Goal: Book appointment/travel/reservation

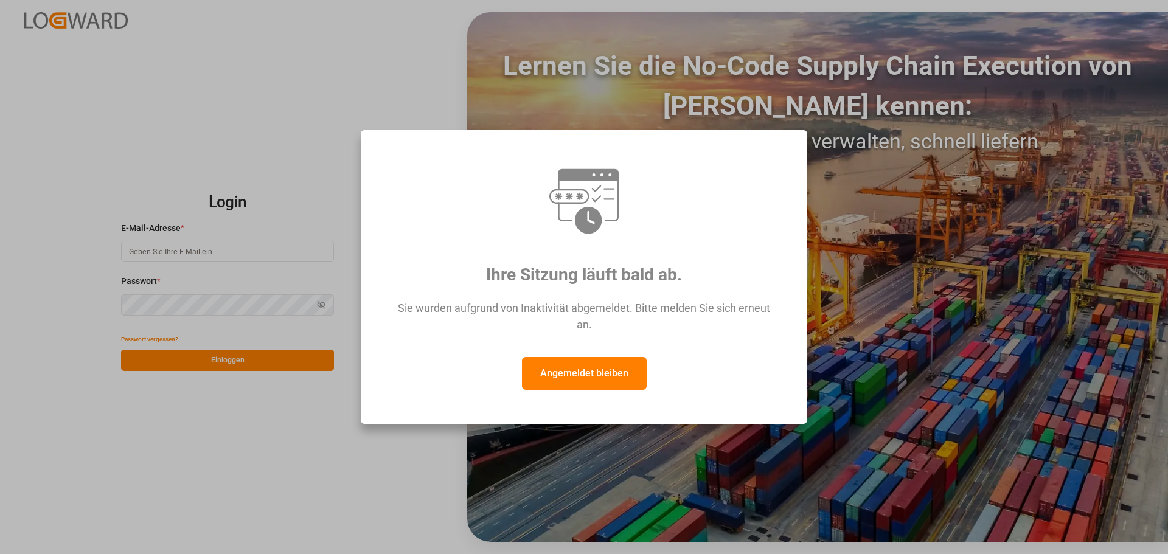
click at [573, 376] on font "Angemeldet bleiben" at bounding box center [584, 373] width 88 height 12
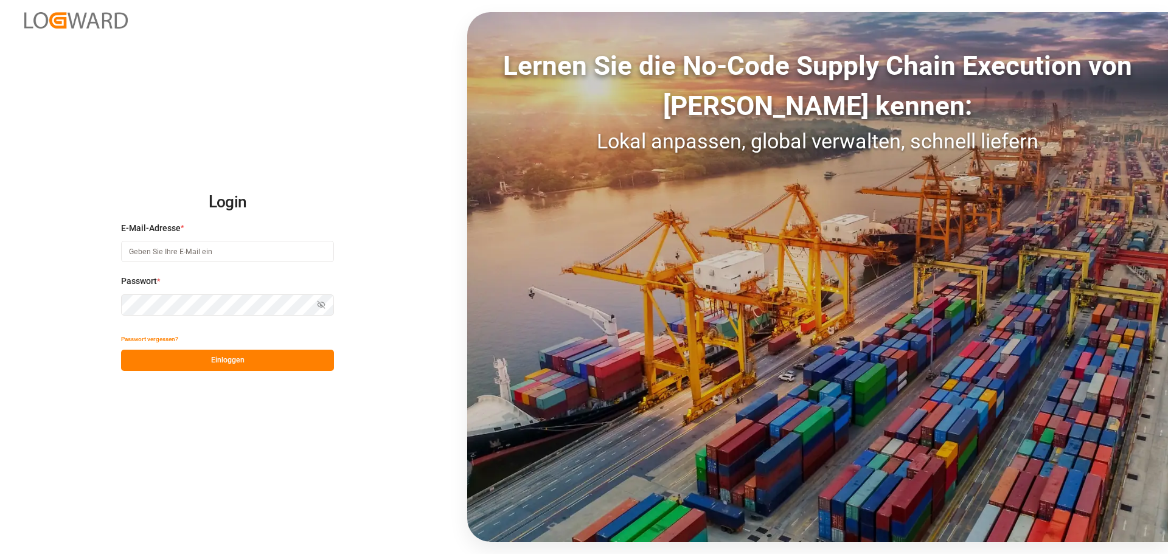
click at [146, 252] on input at bounding box center [227, 251] width 213 height 21
type input "[PERSON_NAME][EMAIL_ADDRESS][DOMAIN_NAME]"
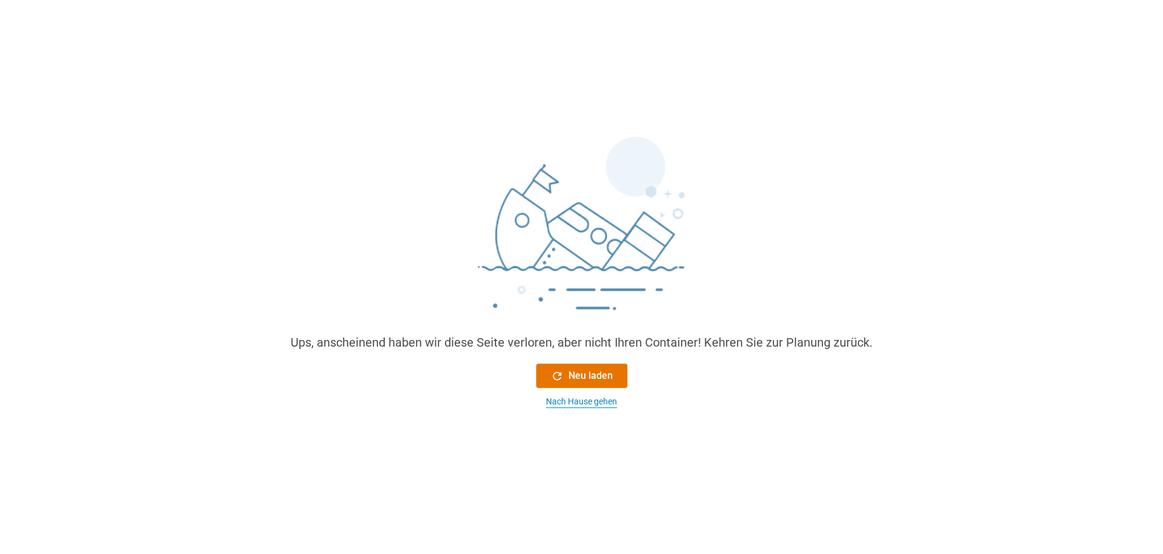
click at [572, 398] on font "Nach Hause gehen" at bounding box center [581, 401] width 71 height 10
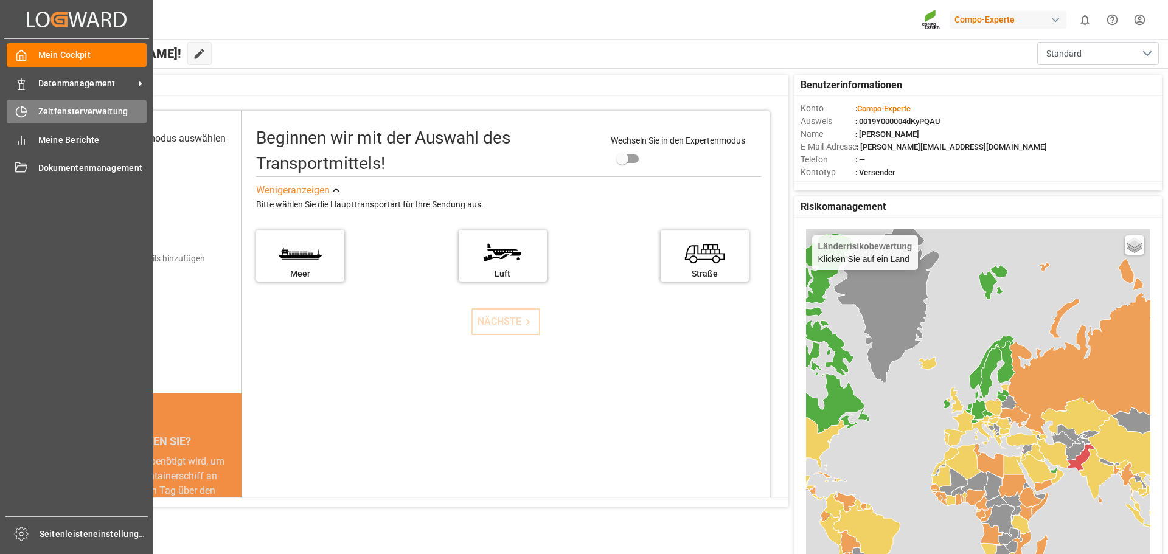
click at [104, 113] on font "Zeitfensterverwaltung" at bounding box center [83, 111] width 90 height 10
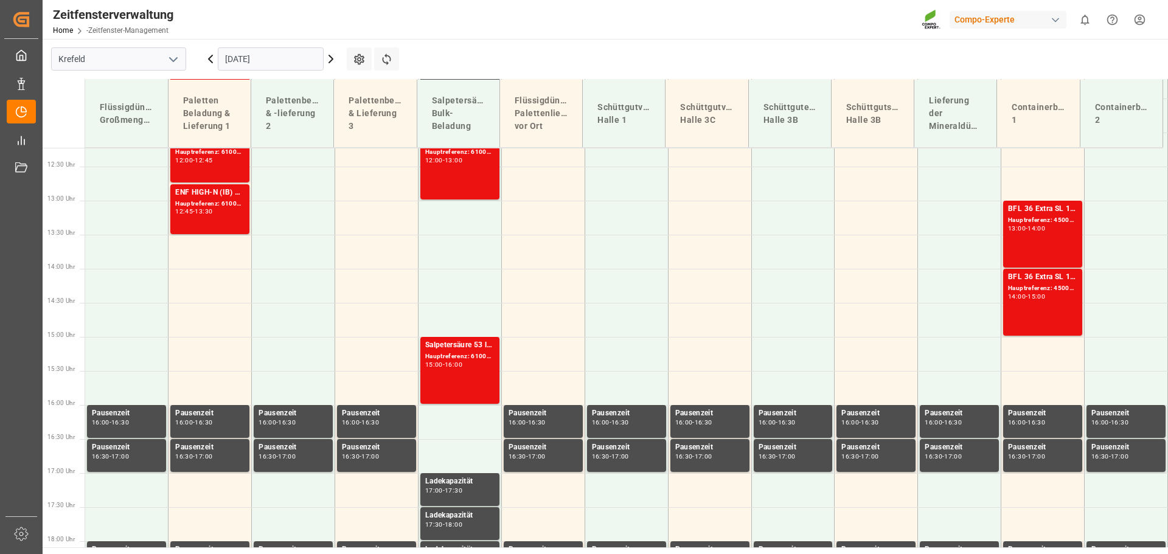
scroll to position [848, 0]
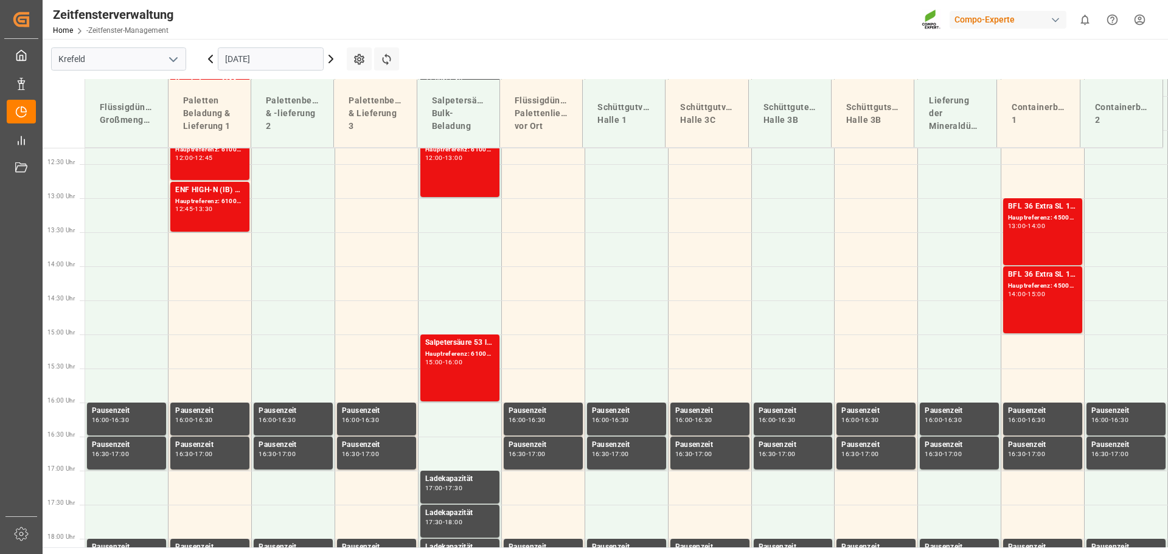
click at [331, 62] on icon at bounding box center [331, 59] width 15 height 15
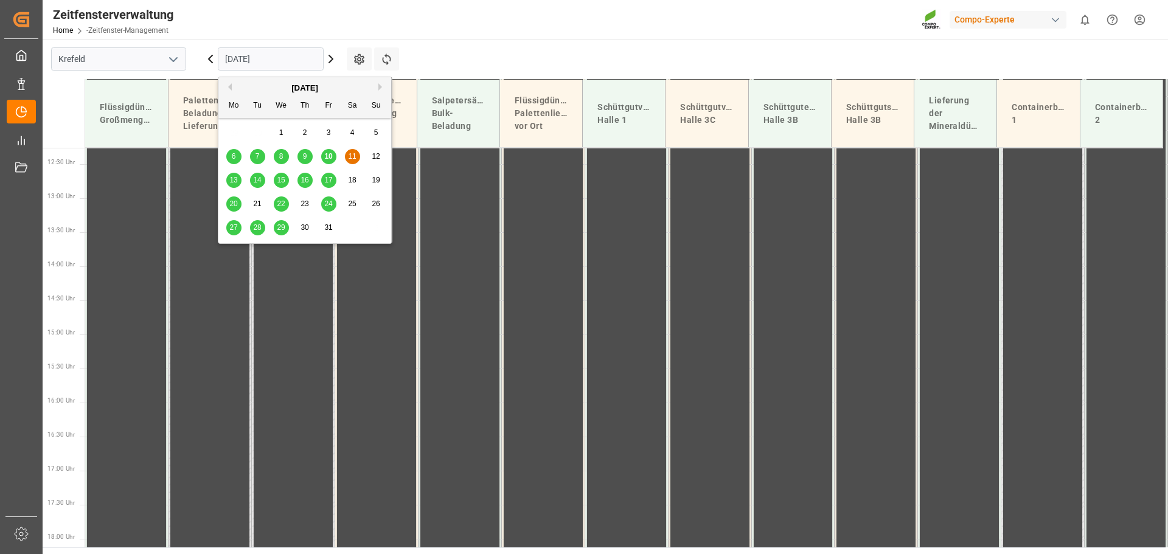
click at [241, 61] on input "[DATE]" at bounding box center [271, 58] width 106 height 23
click at [230, 202] on font "20" at bounding box center [233, 203] width 8 height 9
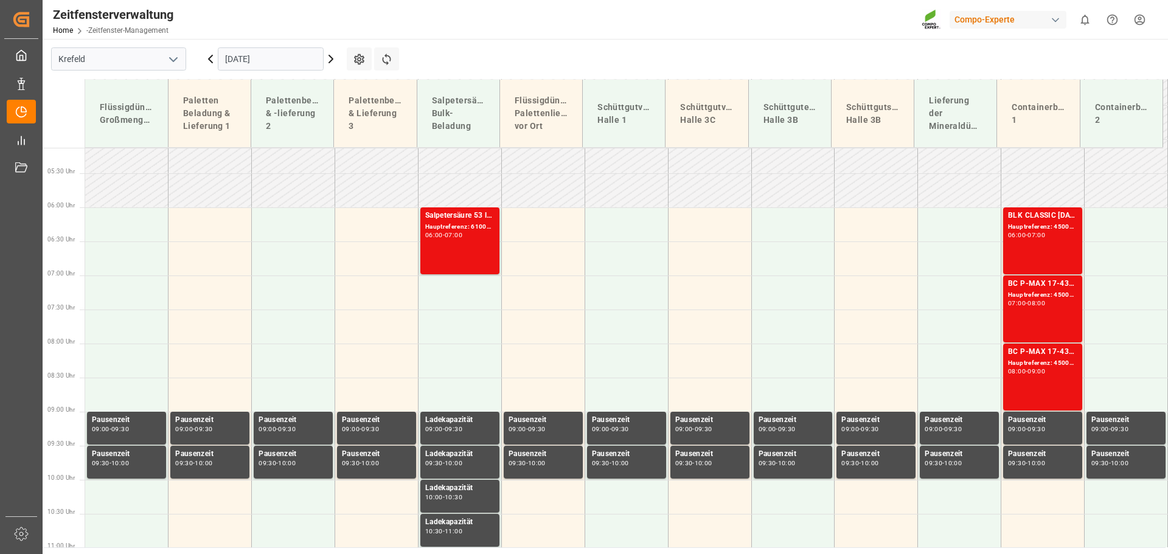
scroll to position [361, 0]
click at [204, 362] on td at bounding box center [209, 361] width 83 height 34
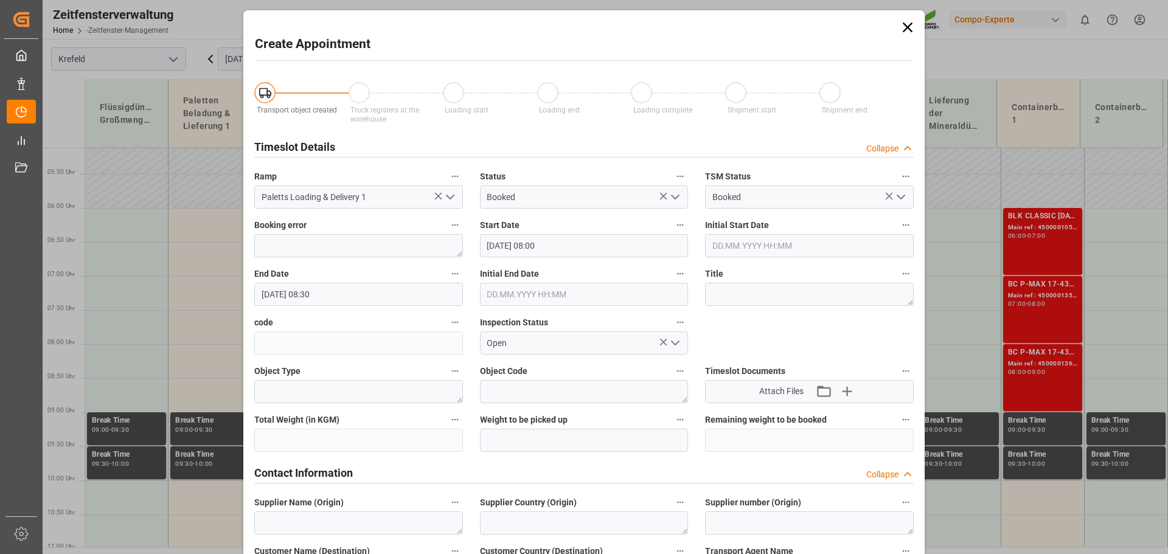
type input "[DATE] 08:00"
type input "[DATE] 08:30"
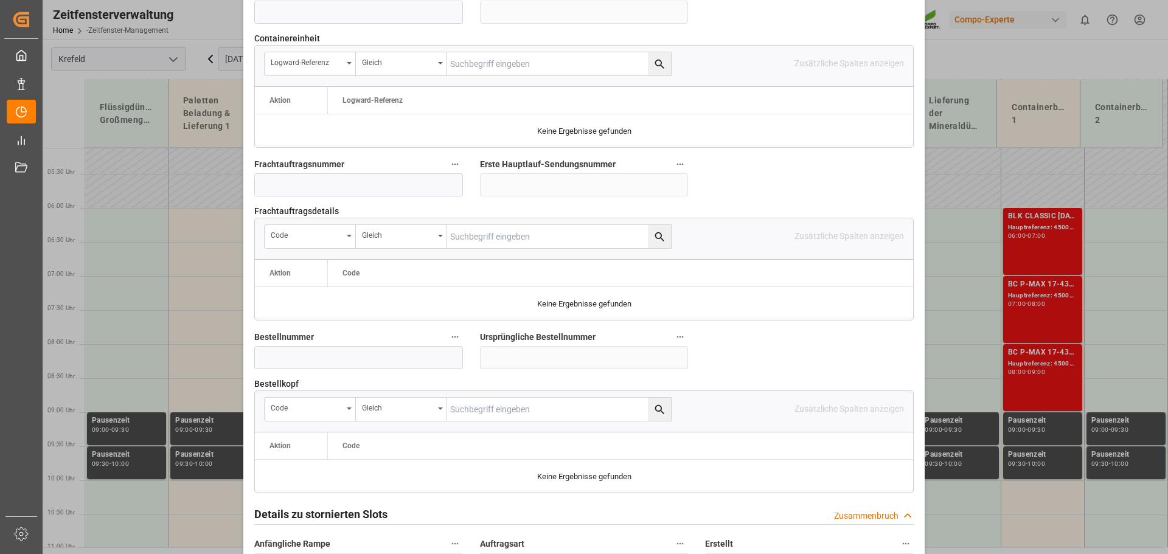
scroll to position [1095, 0]
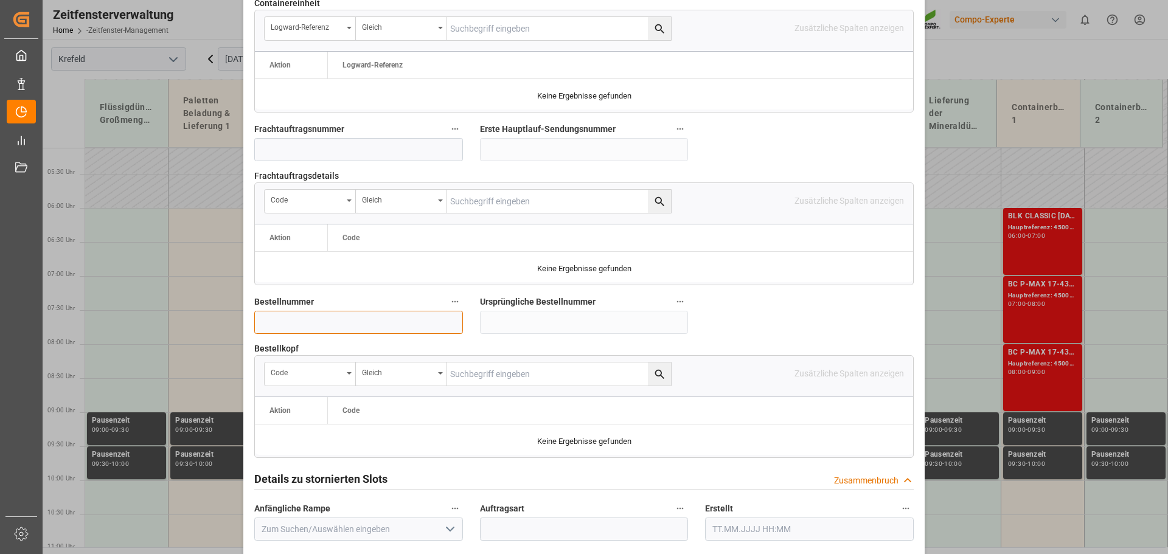
click at [263, 320] on input at bounding box center [358, 322] width 209 height 23
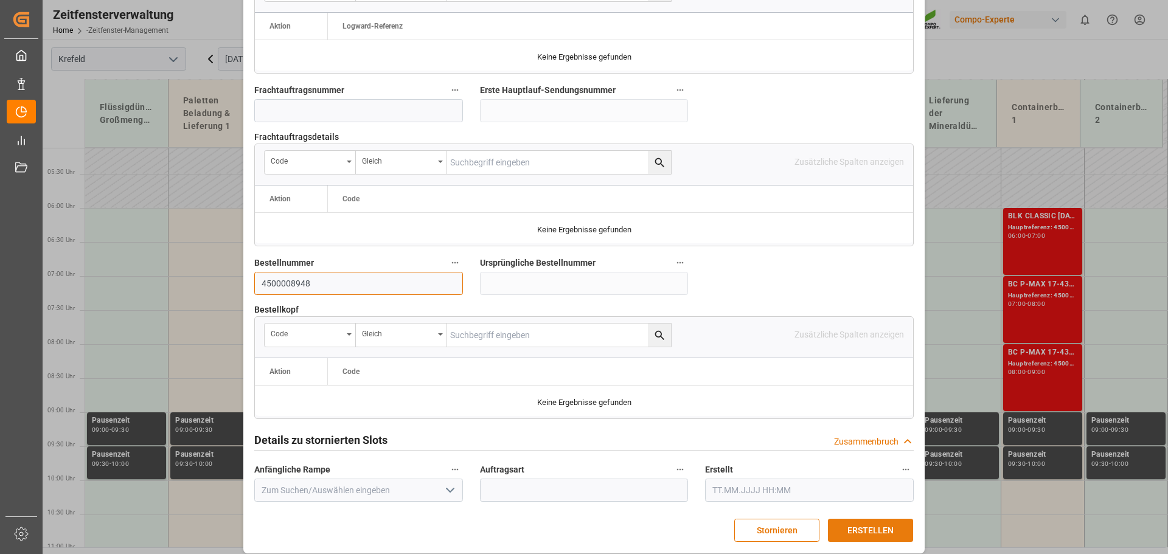
type input "4500008948"
click at [875, 519] on button "ERSTELLEN" at bounding box center [870, 530] width 85 height 23
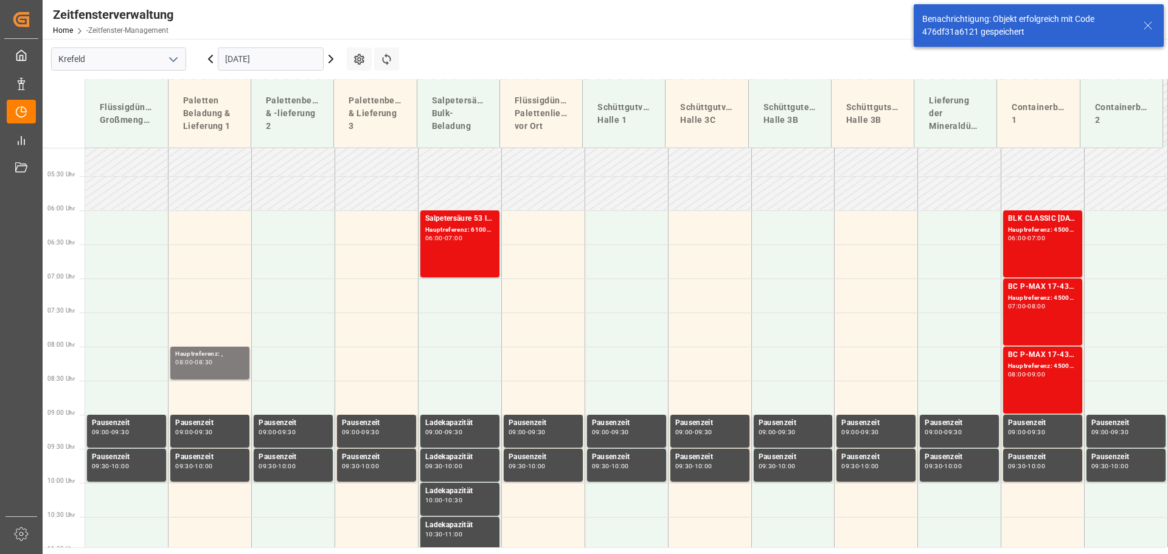
scroll to position [325, 0]
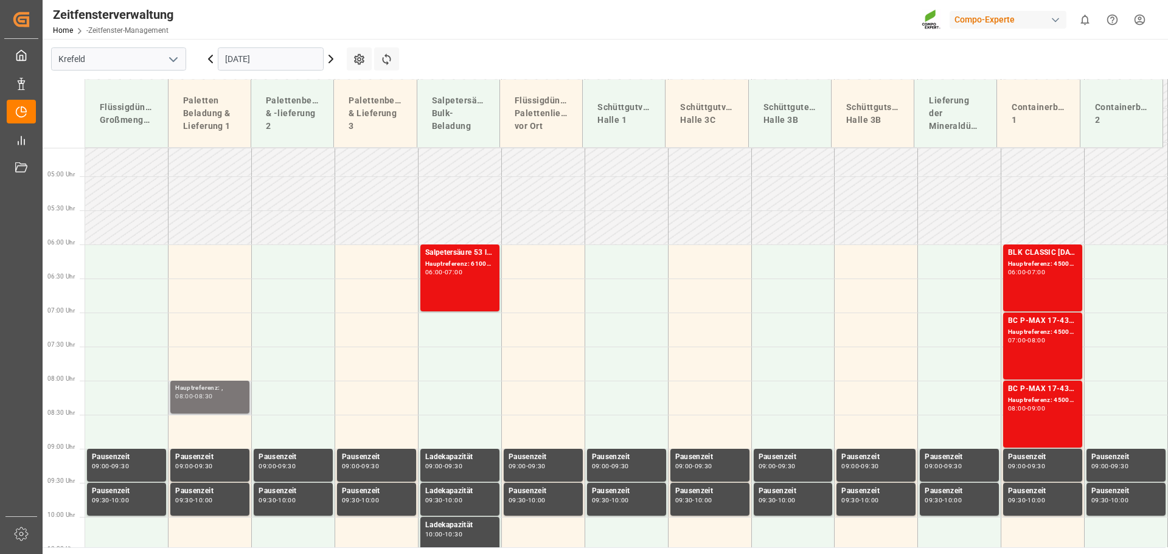
click at [224, 404] on div "Hauptreferenz: , 08:00 - 08:30" at bounding box center [209, 397] width 69 height 28
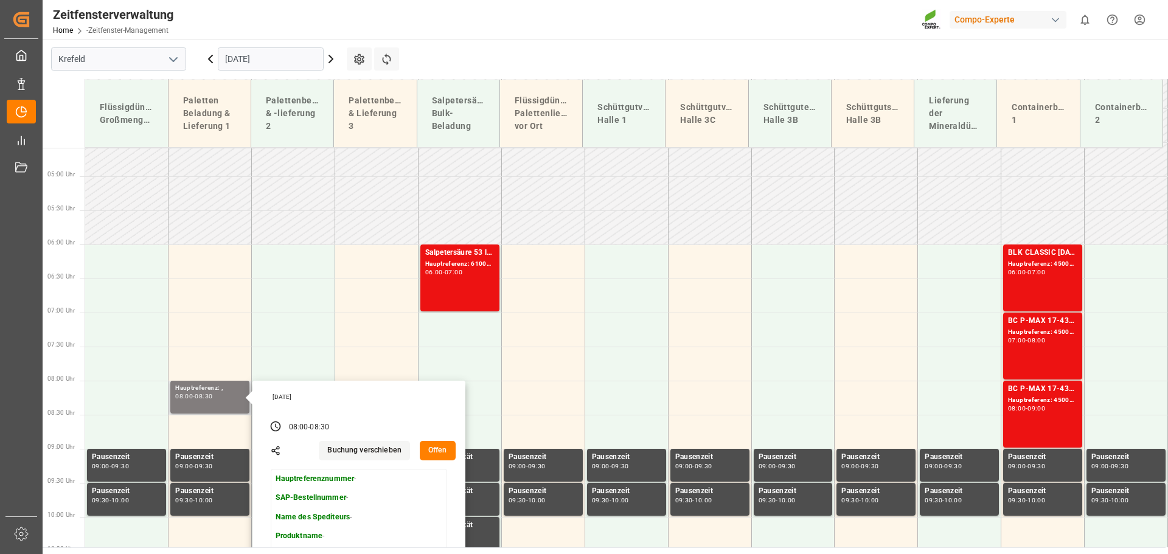
click at [435, 450] on font "Offen" at bounding box center [437, 450] width 19 height 9
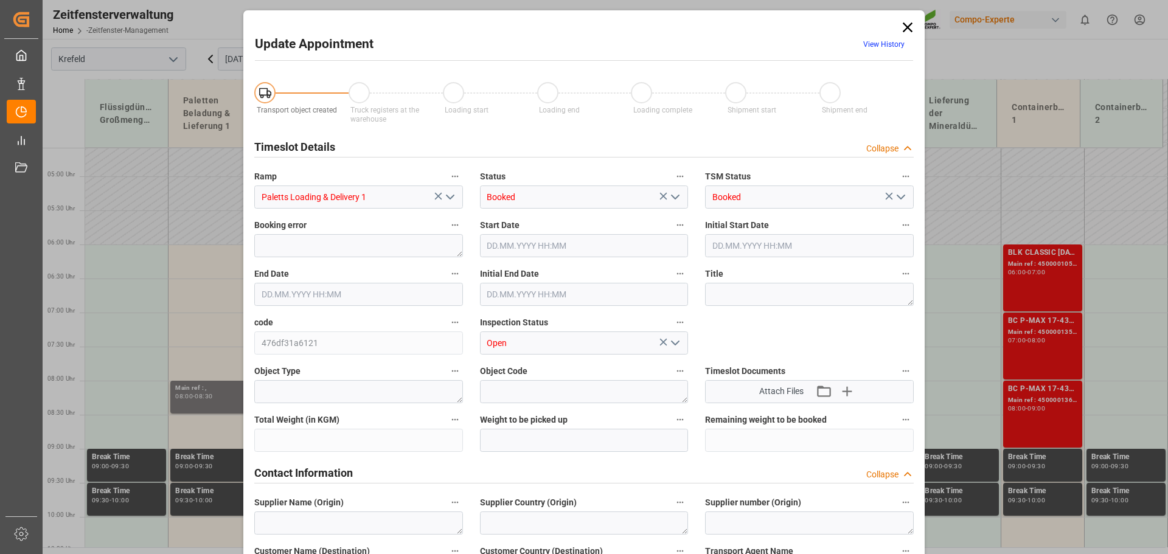
type input "[DATE] 08:00"
type input "[DATE] 08:30"
type input "[DATE] 11:22"
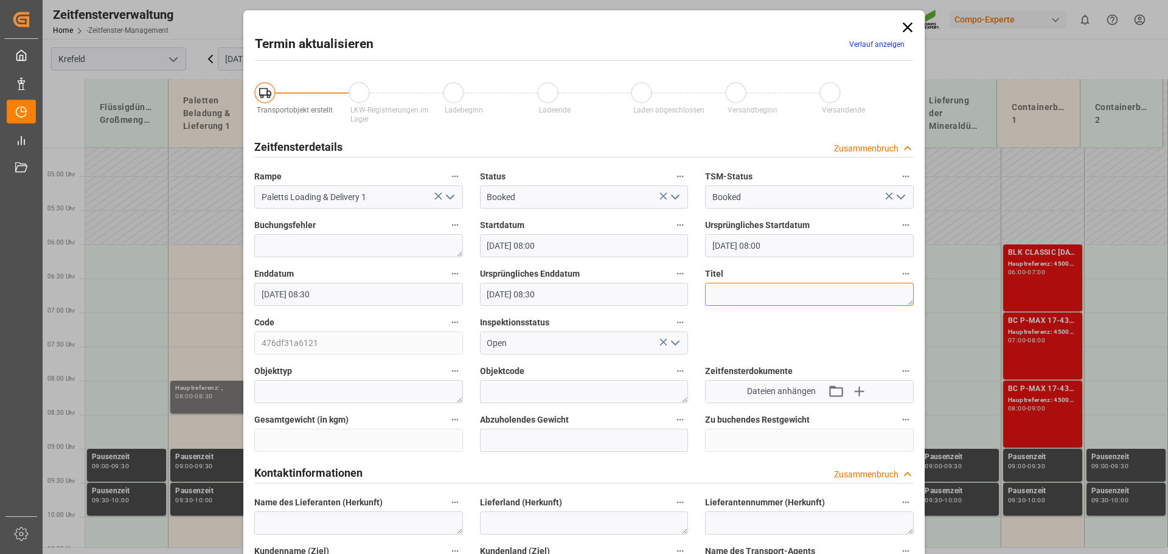
click at [729, 289] on textarea at bounding box center [809, 294] width 209 height 23
click at [728, 290] on textarea "[PERSON_NAME] techn." at bounding box center [809, 294] width 209 height 23
click at [801, 293] on textarea "Harnstoff techn." at bounding box center [809, 294] width 209 height 23
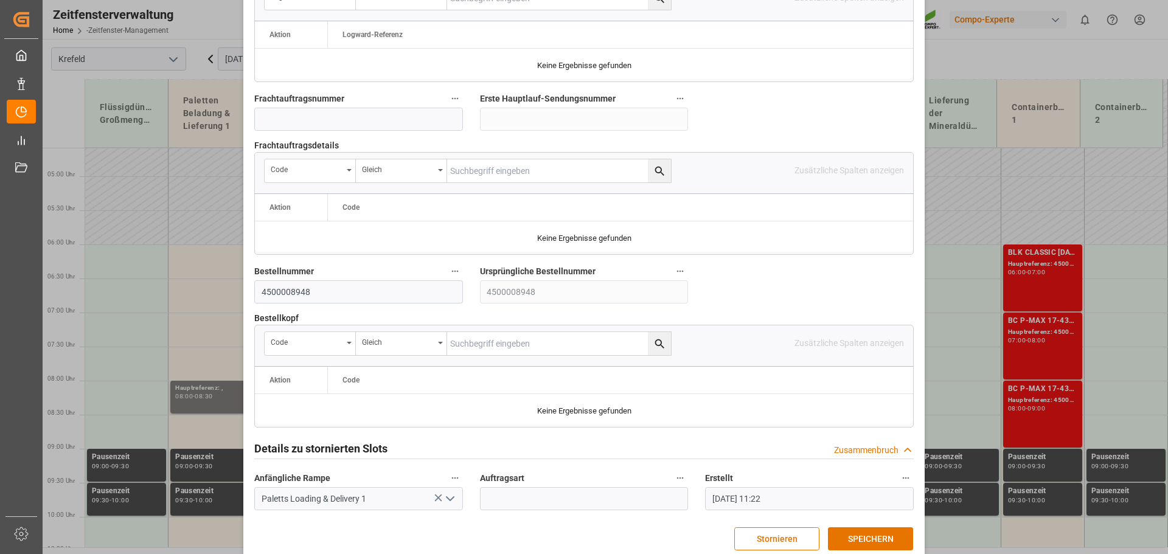
scroll to position [1134, 0]
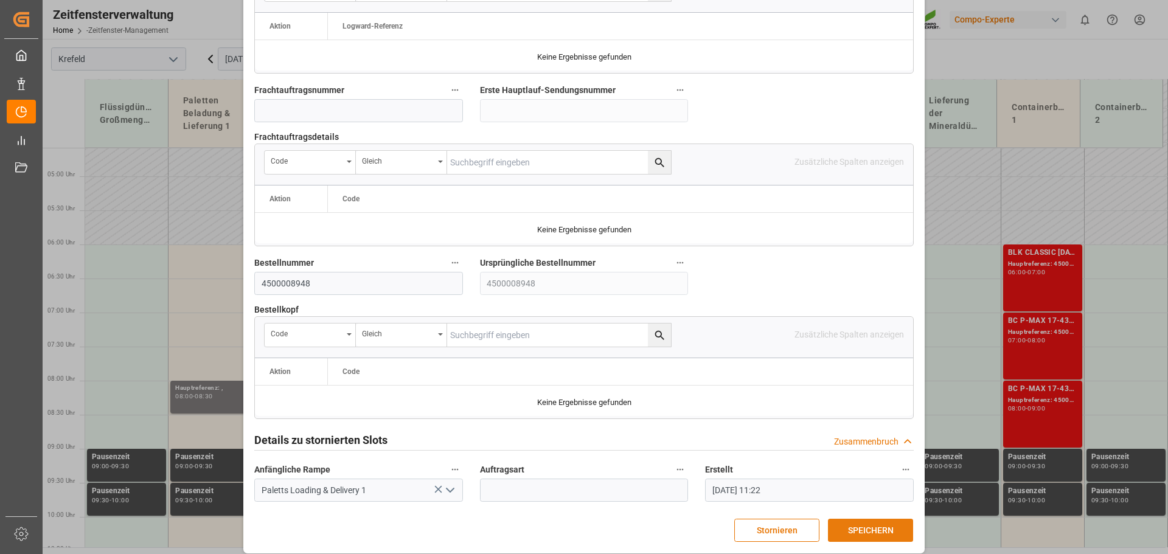
type textarea "Harnstoff techn."
click at [868, 525] on font "SPEICHERN" at bounding box center [871, 530] width 46 height 10
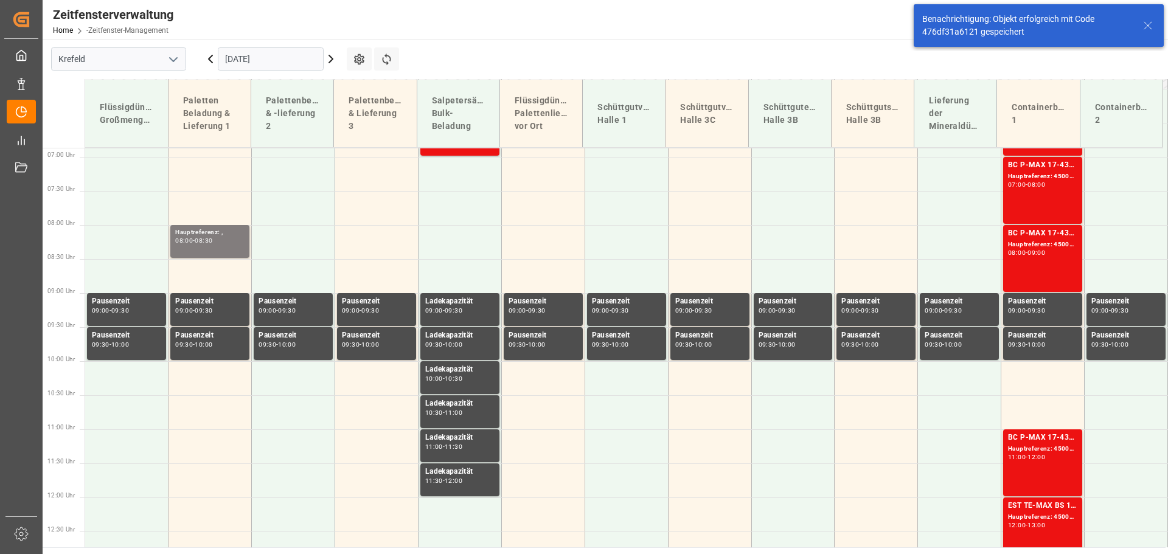
scroll to position [507, 0]
